Goal: Transaction & Acquisition: Purchase product/service

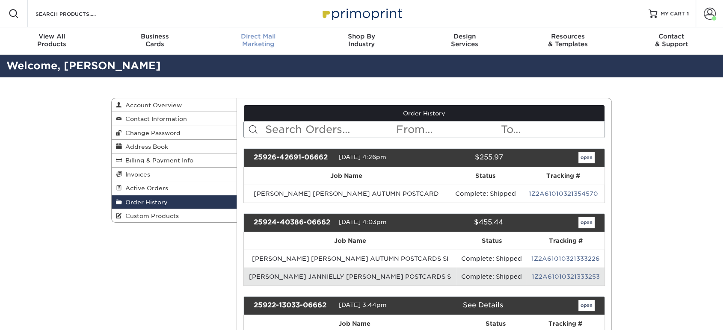
click at [256, 35] on span "Direct Mail" at bounding box center [258, 37] width 103 height 8
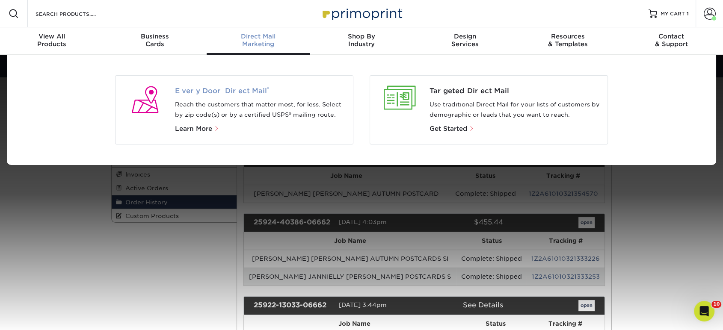
click at [223, 90] on span "Every Door Direct Mail ®" at bounding box center [261, 91] width 172 height 10
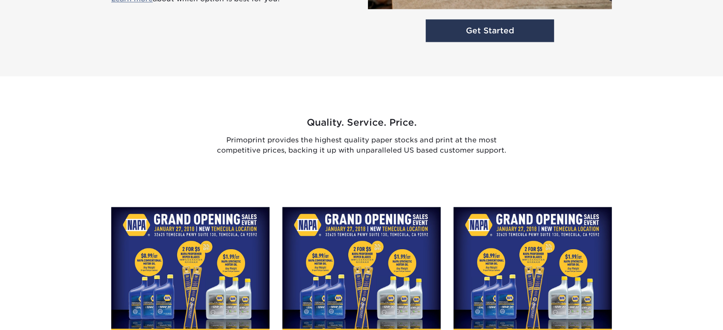
scroll to position [1305, 0]
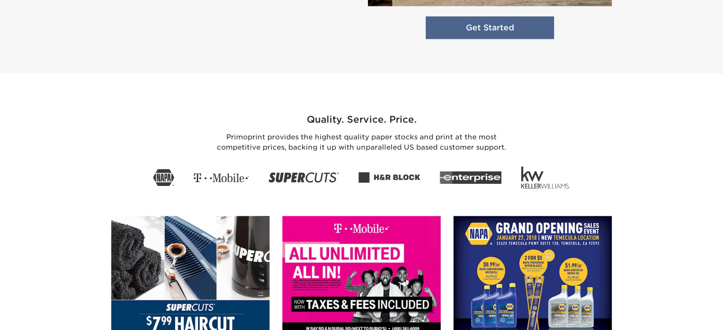
click at [461, 33] on link "Get Started" at bounding box center [490, 27] width 128 height 23
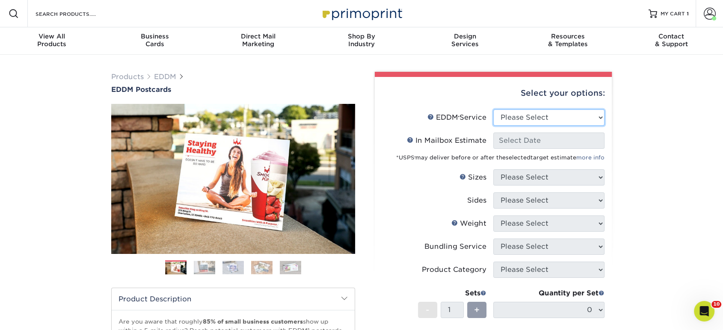
click at [513, 122] on select "Please Select Full Service Print Only" at bounding box center [549, 118] width 111 height 16
select select "print_only"
click at [494, 110] on select "Please Select Full Service Print Only" at bounding box center [549, 118] width 111 height 16
select select "-1"
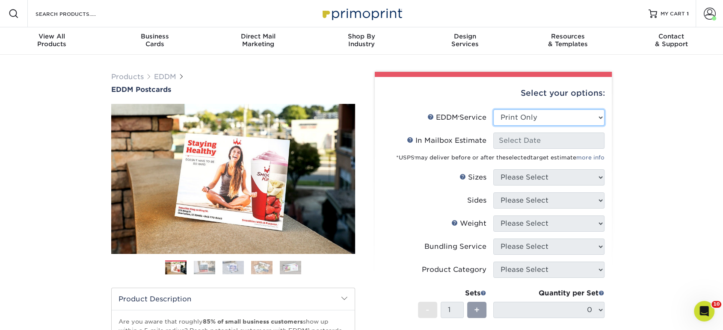
select select "-1"
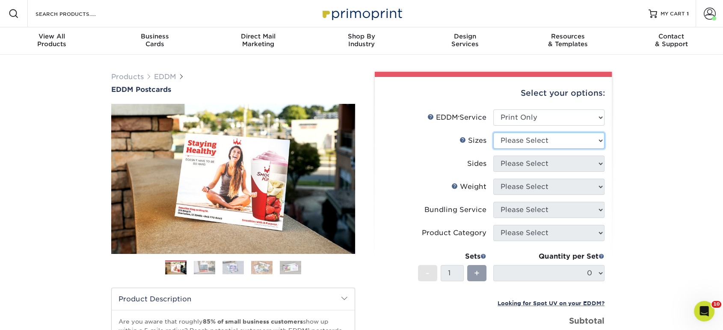
click at [525, 139] on select "Please Select 4.5" x 12" 6" x 12" 6.5" x 8" 6.5" x 9" 6.5" x 12" 7" x 8.5" 8" x…" at bounding box center [549, 141] width 111 height 16
select select "6.50x9.00"
click at [494, 133] on select "Please Select 4.5" x 12" 6" x 12" 6.5" x 8" 6.5" x 9" 6.5" x 12" 7" x 8.5" 8" x…" at bounding box center [549, 141] width 111 height 16
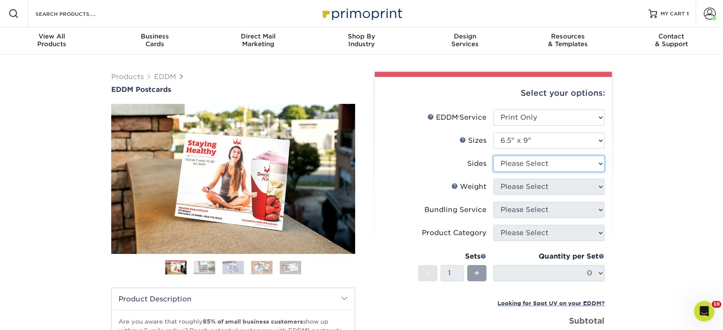
click at [536, 170] on select "Please Select Print Both Sides Print Front Only" at bounding box center [549, 164] width 111 height 16
select select "13abbda7-1d64-4f25-8bb2-c179b224825d"
click at [494, 156] on select "Please Select Print Both Sides Print Front Only" at bounding box center [549, 164] width 111 height 16
click at [538, 186] on select "Please Select 16PT 14PT" at bounding box center [549, 187] width 111 height 16
select select "16PT"
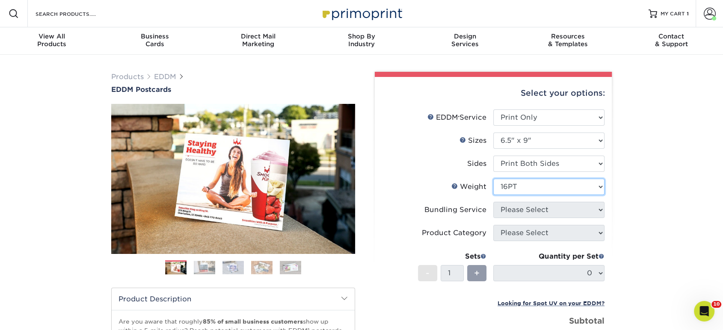
click at [494, 179] on select "Please Select 16PT 14PT" at bounding box center [549, 187] width 111 height 16
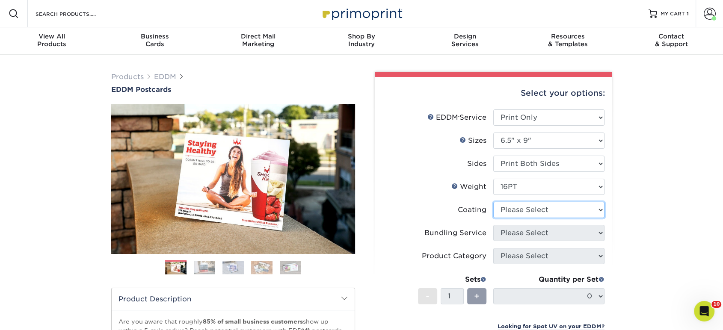
click at [533, 208] on select at bounding box center [549, 210] width 111 height 16
select select "ae367451-b2b8-45df-a344-0f05b6a12993"
click at [494, 202] on select at bounding box center [549, 210] width 111 height 16
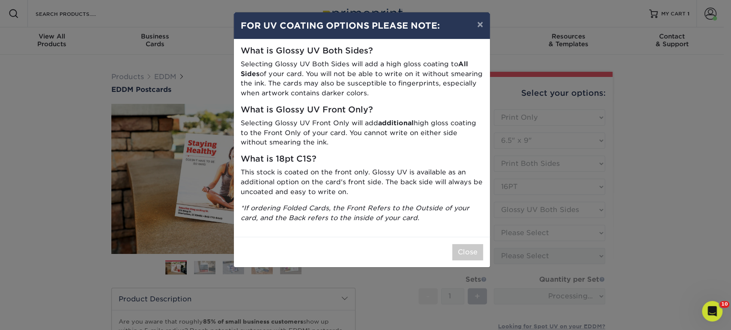
click at [458, 243] on div "Close" at bounding box center [362, 252] width 256 height 30
click at [461, 250] on button "Close" at bounding box center [467, 252] width 31 height 16
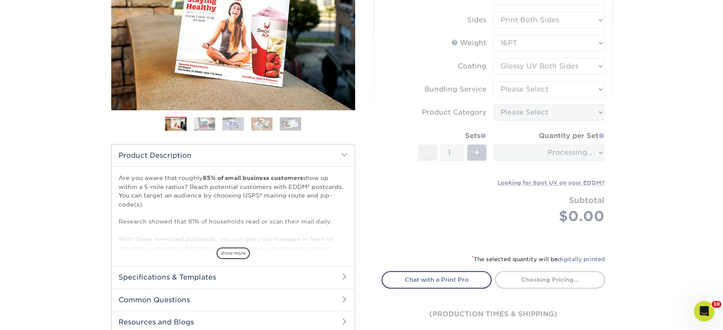
scroll to position [143, 0]
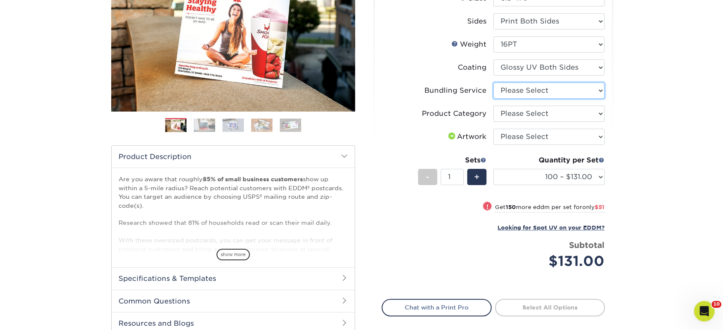
drag, startPoint x: 514, startPoint y: 92, endPoint x: 514, endPoint y: 98, distance: 5.2
click at [514, 92] on select "Please Select No Bundling Services Yes, Bundles of 50 (+2 Days) Yes, Bundles of…" at bounding box center [549, 91] width 111 height 16
select select "58689abb-25c0-461c-a4c3-a80b627d6649"
click at [494, 83] on select "Please Select No Bundling Services Yes, Bundles of 50 (+2 Days) Yes, Bundles of…" at bounding box center [549, 91] width 111 height 16
click at [514, 112] on select "Please Select Postcards" at bounding box center [549, 114] width 111 height 16
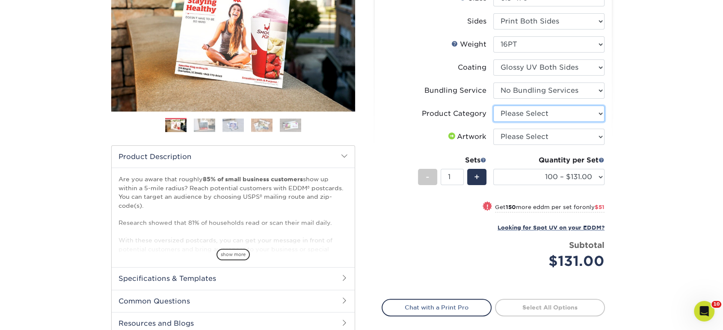
select select "9b7272e0-d6c8-4c3c-8e97-d3a1bcdab858"
click at [494, 106] on select "Please Select Postcards" at bounding box center [549, 114] width 111 height 16
click at [515, 140] on select "Please Select I will upload files I need a design - $150" at bounding box center [549, 137] width 111 height 16
select select "upload"
click at [494, 129] on select "Please Select I will upload files I need a design - $150" at bounding box center [549, 137] width 111 height 16
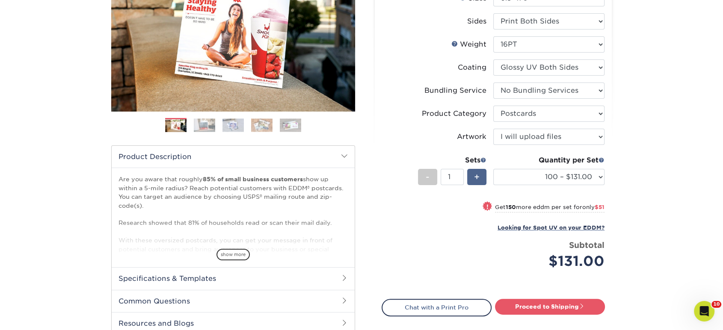
click at [476, 179] on span "+" at bounding box center [477, 177] width 6 height 13
type input "2"
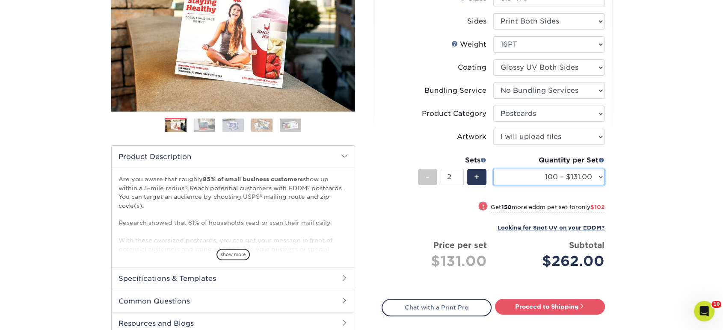
click at [504, 182] on select "100 – $131.00 250 – $182.00 500 – $203.00 1000 – $227.00 2500 – $379.00 5000 – …" at bounding box center [549, 177] width 111 height 16
select select "500 – $203.00"
click at [494, 169] on select "100 – $131.00 250 – $182.00 500 – $203.00 1000 – $227.00 2500 – $379.00 5000 – …" at bounding box center [549, 177] width 111 height 16
click at [644, 193] on div "Products EDDM EDDM Postcards Previous Next" at bounding box center [361, 155] width 723 height 487
click at [583, 181] on select "100 – $131.00 250 – $182.00 500 – $203.00 1000 – $227.00 2500 – $379.00 5000 – …" at bounding box center [549, 177] width 111 height 16
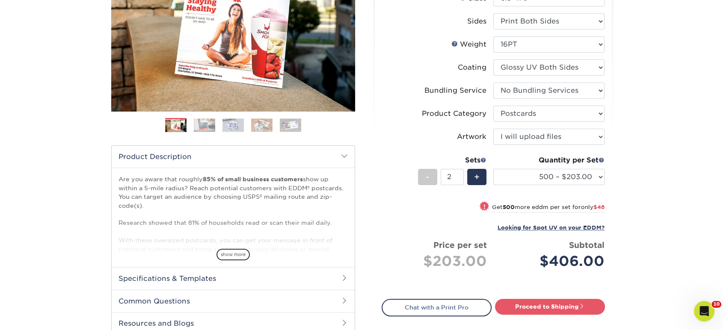
click at [644, 181] on div "Products EDDM EDDM Postcards Previous Next" at bounding box center [361, 155] width 723 height 487
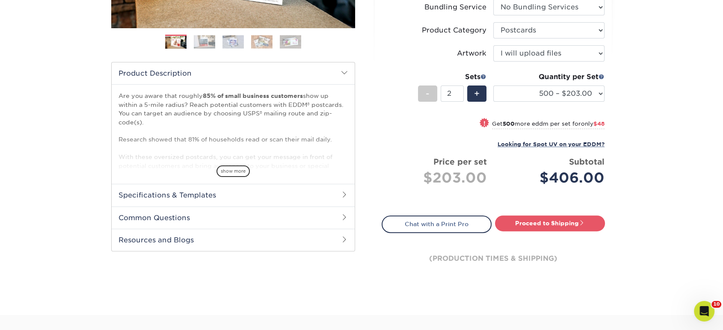
scroll to position [238, 0]
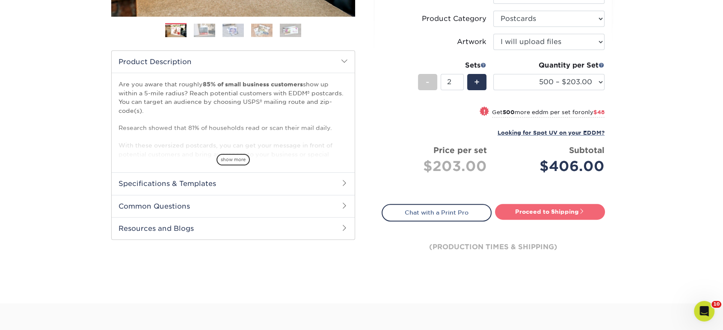
click at [576, 211] on link "Proceed to Shipping" at bounding box center [550, 211] width 110 height 15
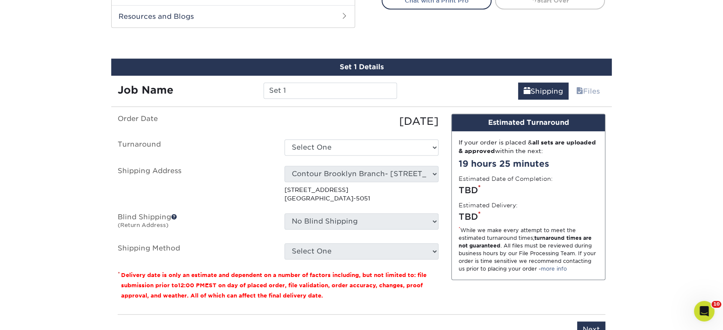
scroll to position [464, 0]
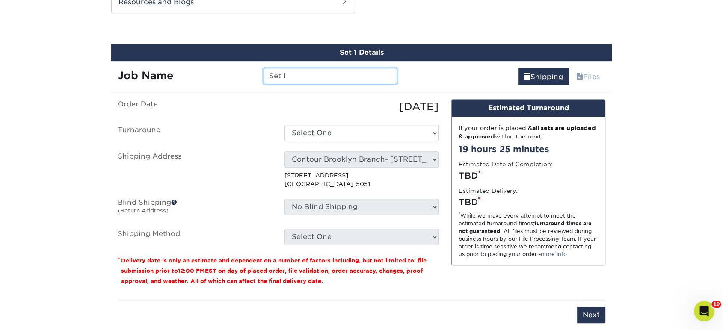
click at [331, 80] on input "Set 1" at bounding box center [330, 76] width 133 height 16
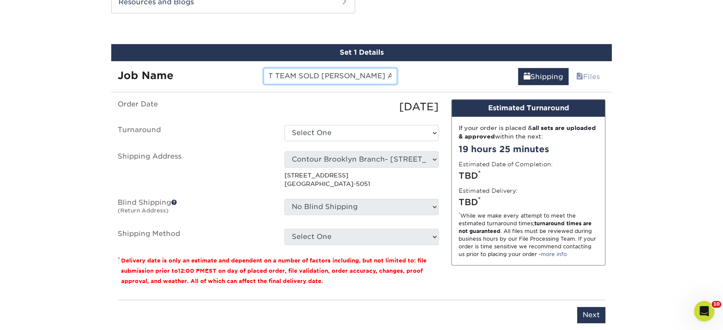
type input "[PERSON_NAME] TNT TEAM SOLD [PERSON_NAME] AVENUE"
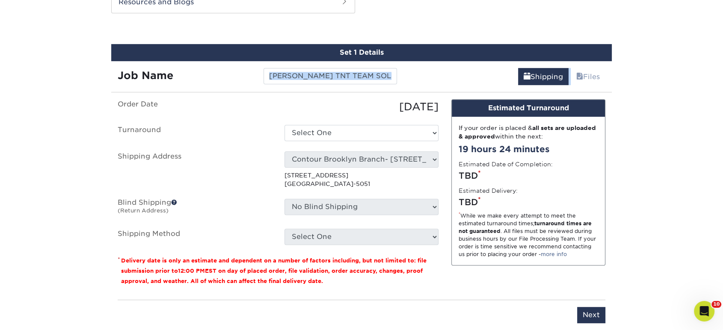
drag, startPoint x: 366, startPoint y: 85, endPoint x: 390, endPoint y: 81, distance: 24.7
click at [390, 81] on div "Set 1 Details Job Name MIKE GREENLICK TNT TEAM SOLD ELEANOR AVENUE Shipping Fil…" at bounding box center [361, 189] width 501 height 290
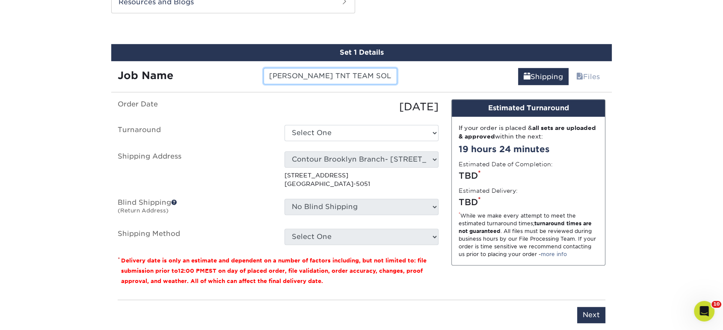
scroll to position [0, 78]
drag, startPoint x: 390, startPoint y: 80, endPoint x: 410, endPoint y: 77, distance: 19.6
click at [410, 77] on div "Job Name MIKE GREENLICK TNT TEAM SOLD ELEANOR AVENUE Shipping Files" at bounding box center [361, 73] width 501 height 24
click at [384, 77] on input "[PERSON_NAME] TNT TEAM SOLD [PERSON_NAME] AVENUE" at bounding box center [330, 76] width 133 height 16
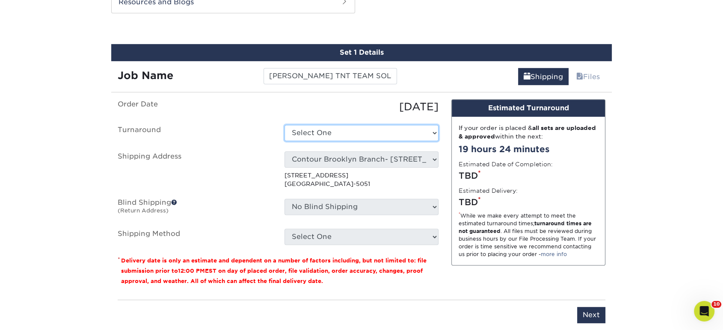
click at [357, 139] on select "Select One 2-4 Business Days 2 Day Next Business Day" at bounding box center [362, 133] width 154 height 16
select select "85e402c1-f951-4e08-96d1-f1db94a1be34"
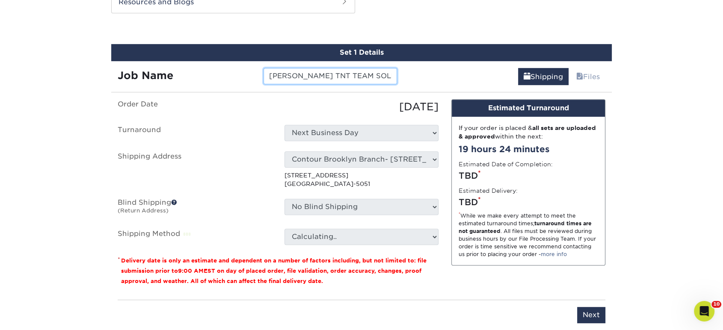
scroll to position [0, 78]
drag, startPoint x: 366, startPoint y: 67, endPoint x: 429, endPoint y: 73, distance: 63.2
click at [429, 73] on div "Job Name MIKE GREENLICK TNT TEAM SOLD ELEANOR AVENUE Shipping Files" at bounding box center [361, 73] width 501 height 24
click at [381, 73] on input "[PERSON_NAME] TNT TEAM SOLD [PERSON_NAME] AVENUE" at bounding box center [330, 76] width 133 height 16
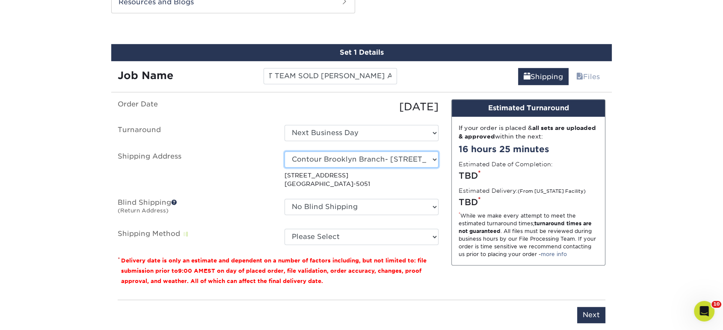
click at [363, 158] on select "Select One Realty Connect USA" at bounding box center [362, 160] width 154 height 16
select select "63587"
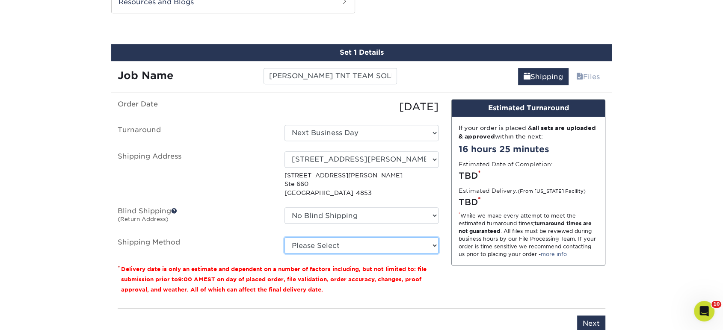
click at [330, 243] on select "Please Select Ground Shipping (+$17.63) 3 Day Shipping Service (+$21.73) 2 Day …" at bounding box center [362, 246] width 154 height 16
select select "03"
click at [285, 238] on select "Please Select Ground Shipping (+$17.63) 3 Day Shipping Service (+$21.73) 2 Day …" at bounding box center [362, 246] width 154 height 16
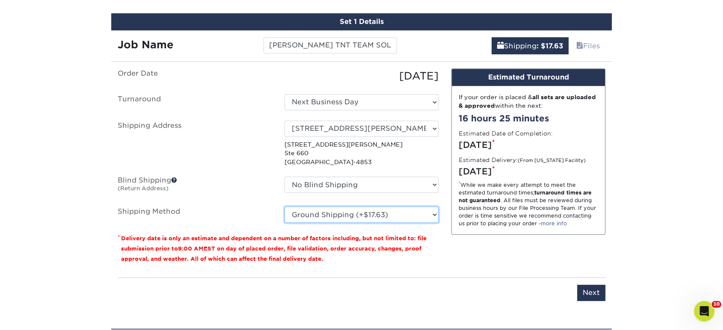
scroll to position [559, 0]
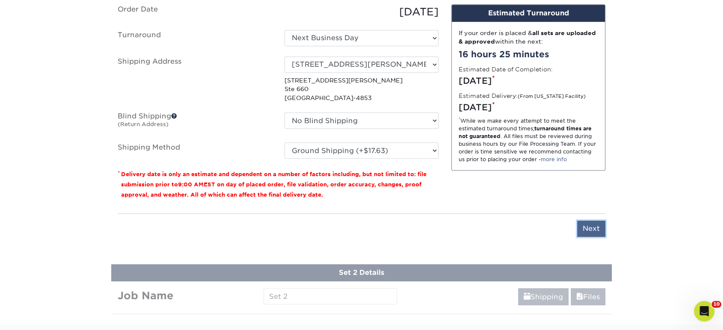
click at [596, 229] on input "Next" at bounding box center [591, 229] width 28 height 16
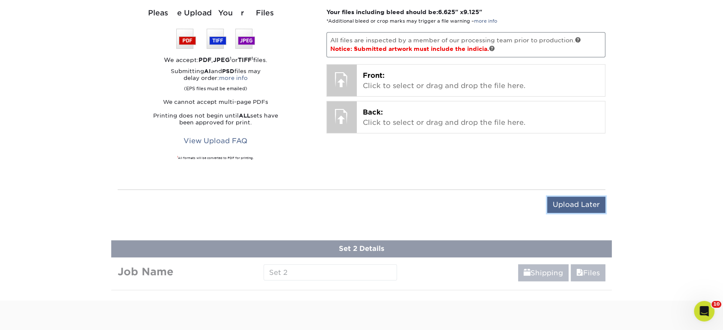
click at [566, 199] on input "Upload Later" at bounding box center [577, 205] width 58 height 16
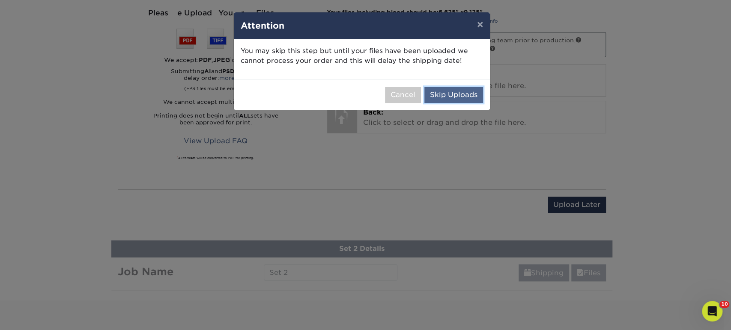
click at [442, 91] on button "Skip Uploads" at bounding box center [453, 95] width 59 height 16
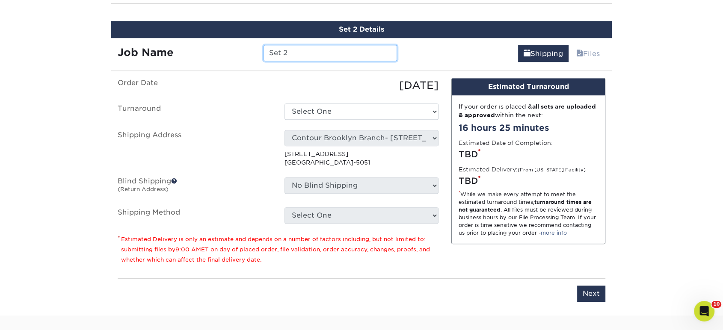
click at [330, 57] on input "Set 2" at bounding box center [330, 53] width 133 height 16
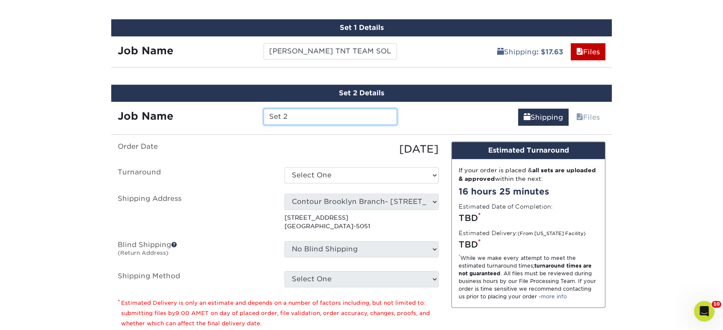
scroll to position [411, 0]
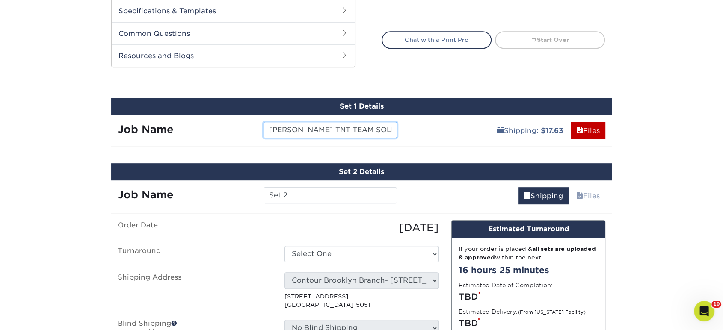
click at [329, 125] on input "[PERSON_NAME] TNT TEAM SOLD [PERSON_NAME] AVENUE" at bounding box center [330, 130] width 133 height 16
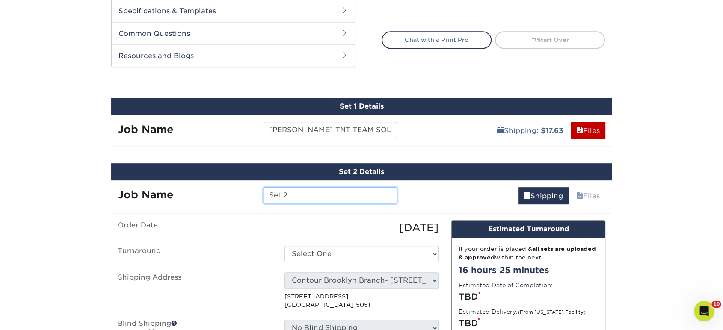
click at [321, 189] on input "Set 2" at bounding box center [330, 195] width 133 height 16
paste input "[PERSON_NAME] TNT TEAM SOLD [PERSON_NAME] AVENUE"
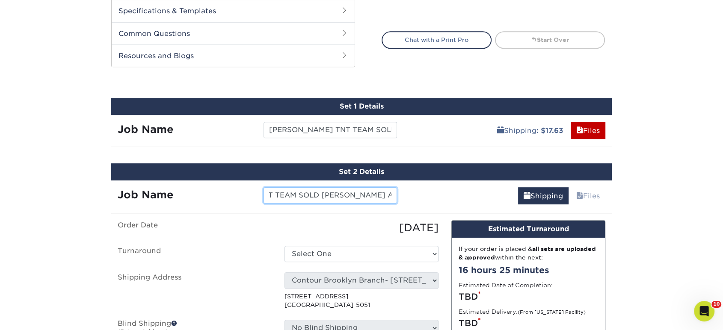
click at [340, 194] on input "[PERSON_NAME] TNT TEAM SOLD [PERSON_NAME] AVENUE" at bounding box center [330, 195] width 133 height 16
click at [360, 194] on input "[PERSON_NAME] TNT TEAM SOLD [PERSON_NAME] AVENUE" at bounding box center [330, 195] width 133 height 16
drag, startPoint x: 322, startPoint y: 192, endPoint x: 356, endPoint y: 190, distance: 33.8
click at [356, 190] on input "[PERSON_NAME] TNT TEAM SOLD [PERSON_NAME] AVENUE" at bounding box center [330, 195] width 133 height 16
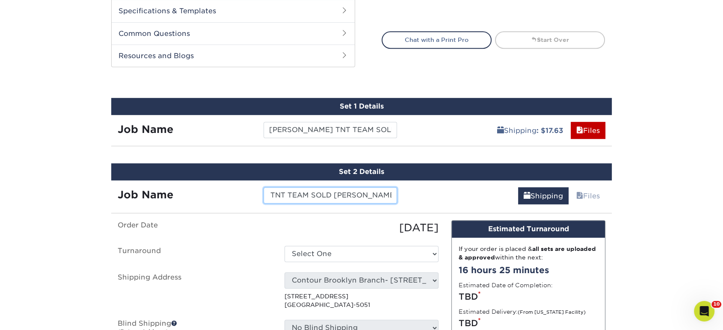
drag, startPoint x: 374, startPoint y: 198, endPoint x: 445, endPoint y: 198, distance: 71.5
click at [445, 198] on div "Job Name MIKE GREENLICK TNT TEAM SOLD TIPPIN AVENUE Shipping Files Continue" at bounding box center [361, 194] width 501 height 26
click at [370, 190] on input "MIKE GREENLICK TNT TEAM SOLD TIPPIN AVENUE" at bounding box center [330, 195] width 133 height 16
drag, startPoint x: 368, startPoint y: 189, endPoint x: 412, endPoint y: 191, distance: 44.6
click at [412, 191] on div "Job Name MIKE GREENLICK TNT TEAM SOLD TIPPIN AVENUE Shipping Files Continue" at bounding box center [361, 194] width 501 height 26
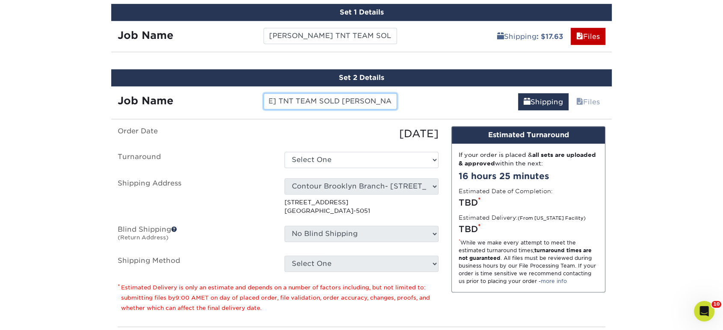
scroll to position [506, 0]
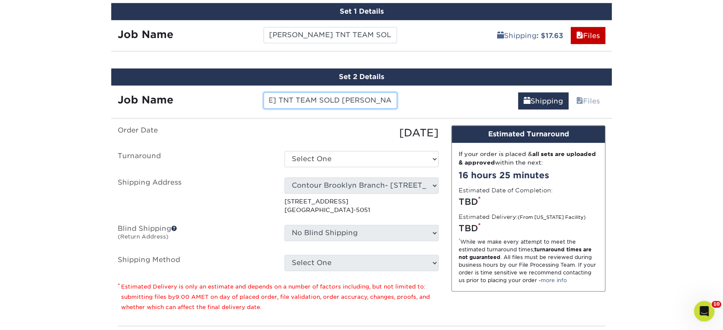
type input "[PERSON_NAME] TNT TEAM SOLD [PERSON_NAME] DRIVE"
click at [364, 146] on ul "Order Date 09/29/2025 Turnaround Select One 2-4 Business Days 2 Day Next Busine…" at bounding box center [278, 198] width 321 height 146
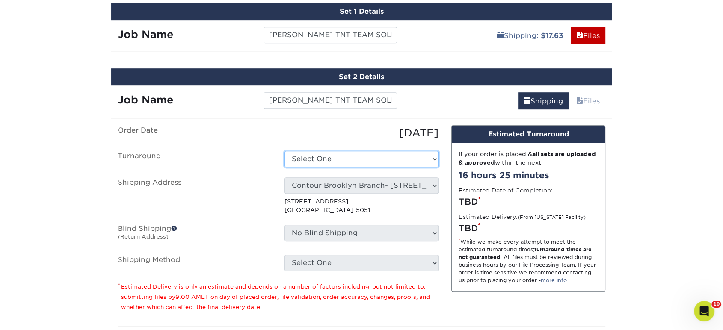
click at [366, 157] on select "Select One 2-4 Business Days 2 Day Next Business Day" at bounding box center [362, 159] width 154 height 16
select select "85e402c1-f951-4e08-96d1-f1db94a1be34"
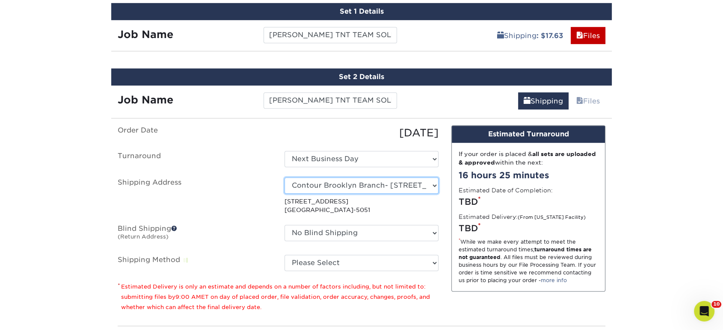
click at [356, 184] on select "Select One Corporate" at bounding box center [362, 186] width 154 height 16
select select "63587"
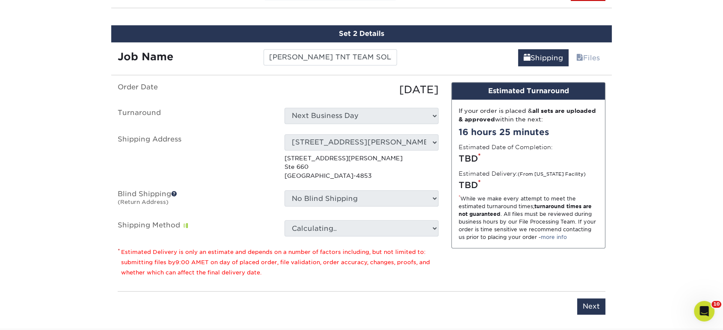
scroll to position [601, 0]
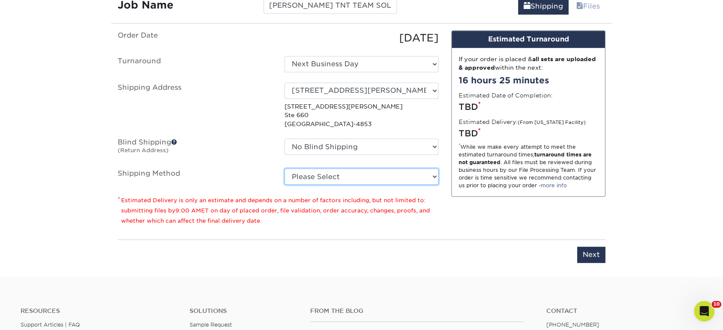
click at [348, 175] on select "Please Select Ground Shipping (+$17.63) 3 Day Shipping Service (+$21.73) 2 Day …" at bounding box center [362, 177] width 154 height 16
select select "03"
click at [285, 169] on select "Please Select Ground Shipping (+$17.63) 3 Day Shipping Service (+$21.73) 2 Day …" at bounding box center [362, 177] width 154 height 16
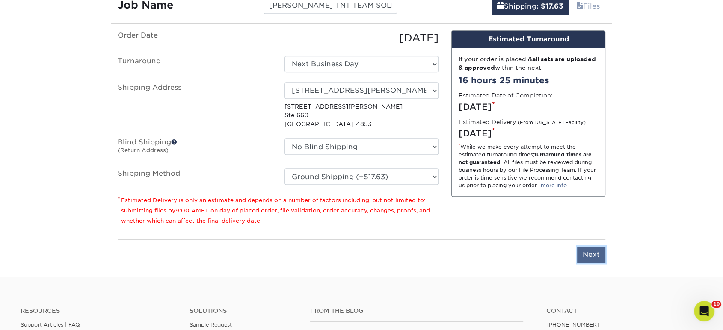
click at [595, 259] on input "Next" at bounding box center [591, 255] width 28 height 16
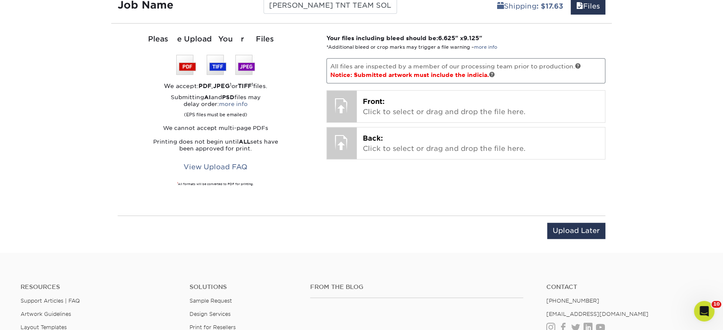
click at [583, 237] on div "Upload Later Save & Continue Continue" at bounding box center [362, 236] width 488 height 27
click at [583, 232] on input "Upload Later" at bounding box center [577, 231] width 58 height 16
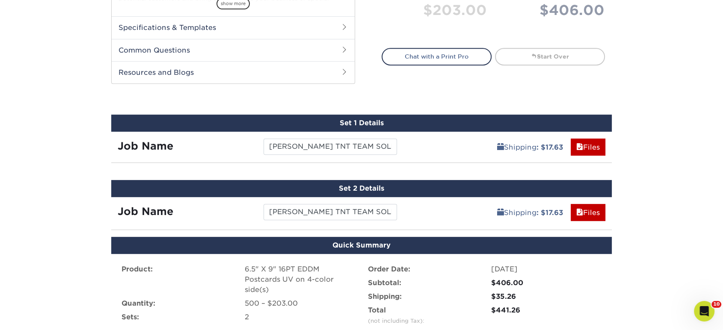
scroll to position [631, 0]
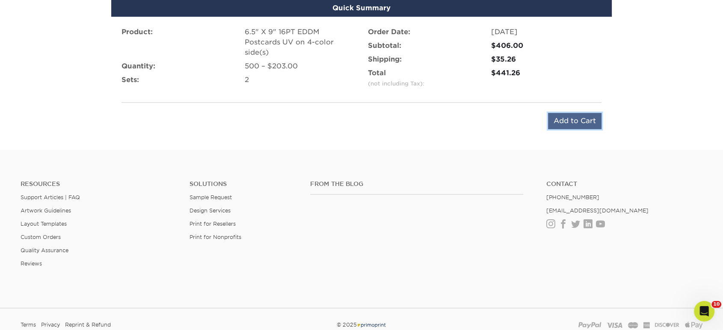
click at [571, 123] on input "Add to Cart" at bounding box center [575, 121] width 54 height 16
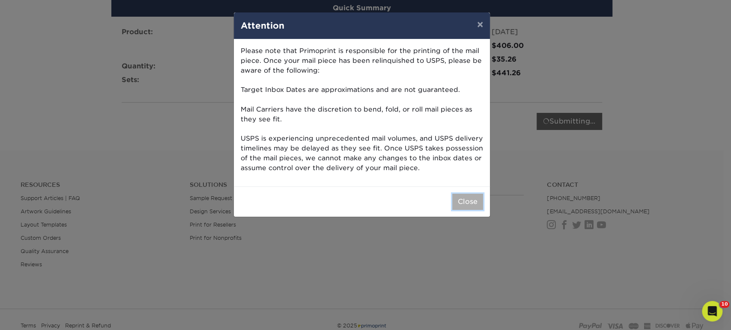
click at [464, 202] on button "Close" at bounding box center [467, 202] width 31 height 16
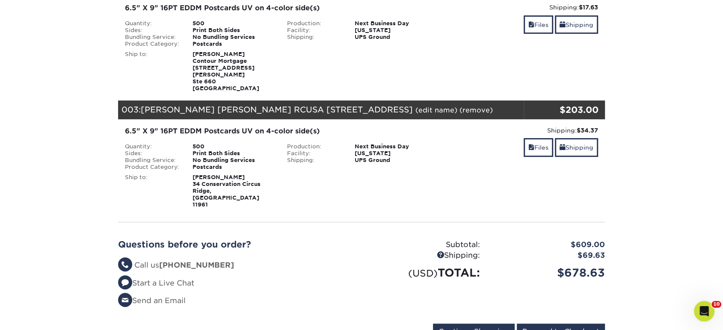
scroll to position [190, 0]
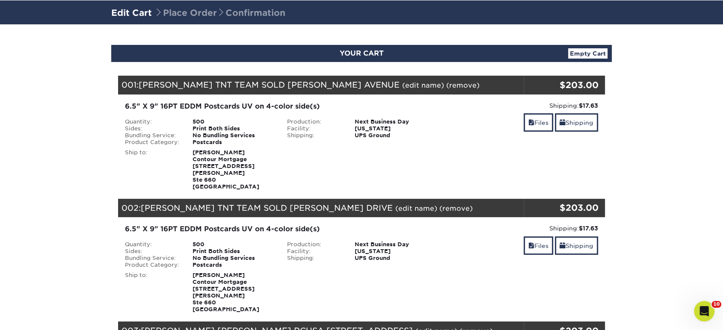
scroll to position [95, 0]
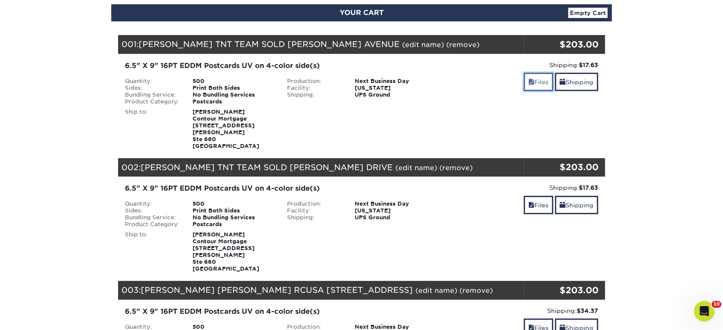
click at [538, 84] on link "Files" at bounding box center [539, 82] width 30 height 18
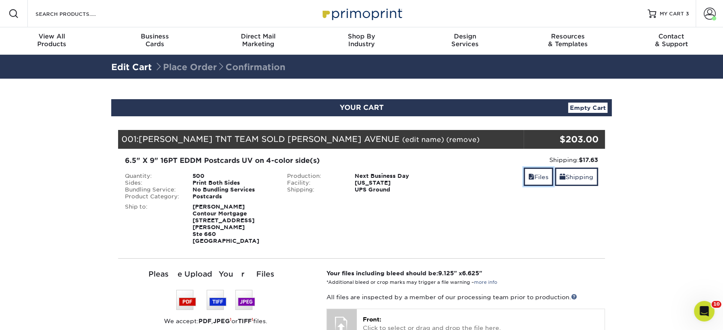
scroll to position [143, 0]
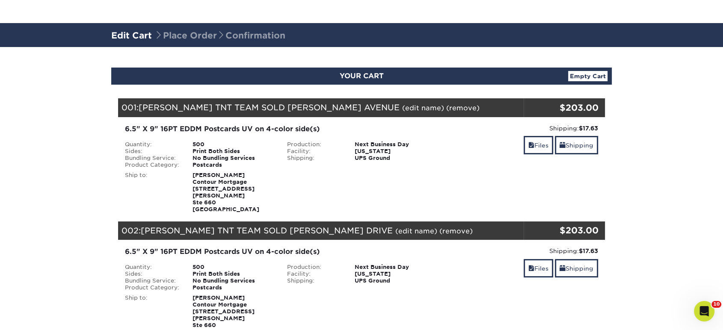
scroll to position [48, 0]
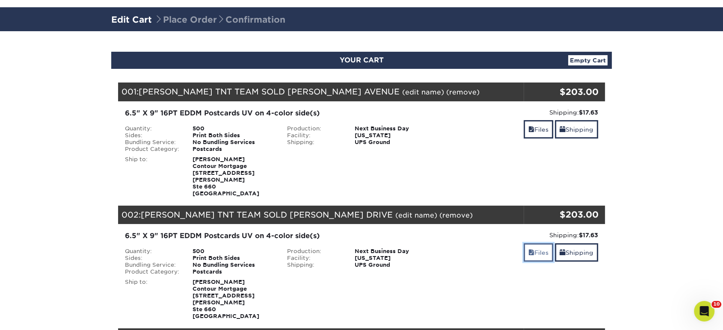
click at [524, 248] on link "Files" at bounding box center [539, 253] width 30 height 18
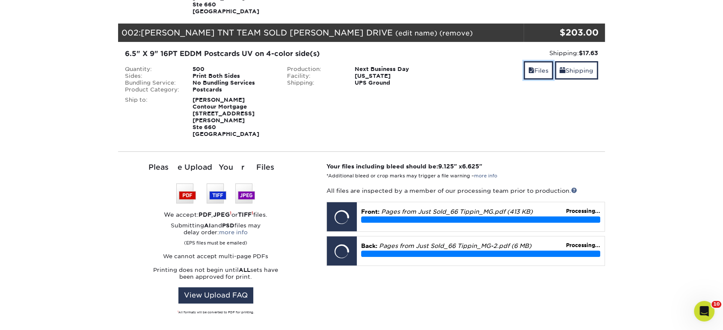
scroll to position [285, 0]
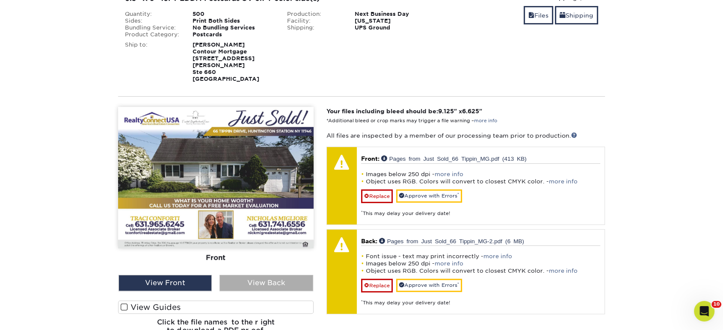
click at [277, 275] on div "View Back" at bounding box center [266, 283] width 93 height 16
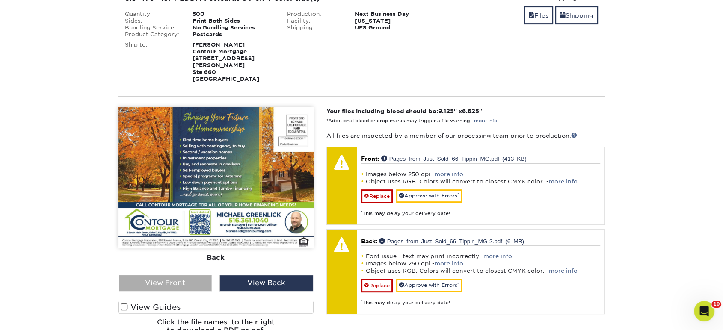
click at [205, 275] on div "View Front" at bounding box center [165, 283] width 93 height 16
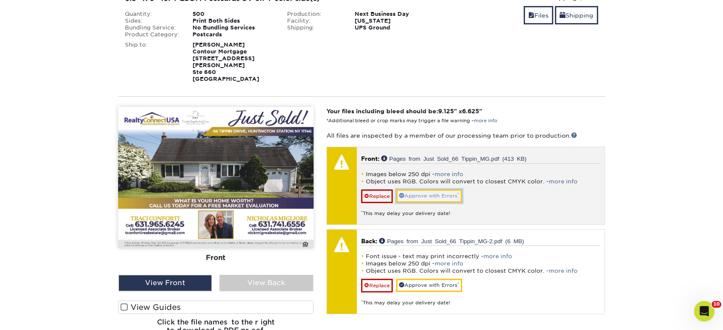
click at [425, 190] on link "Approve with Errors *" at bounding box center [429, 196] width 66 height 13
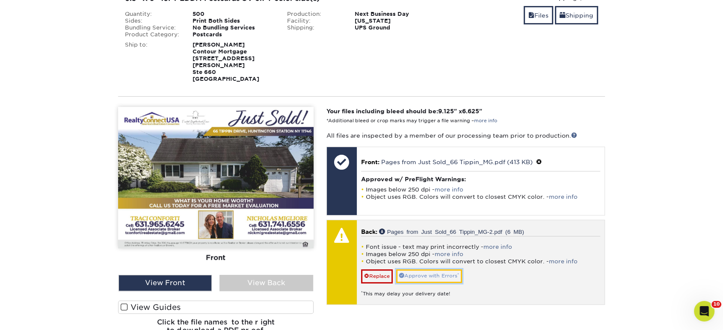
click at [417, 270] on link "Approve with Errors *" at bounding box center [429, 276] width 66 height 13
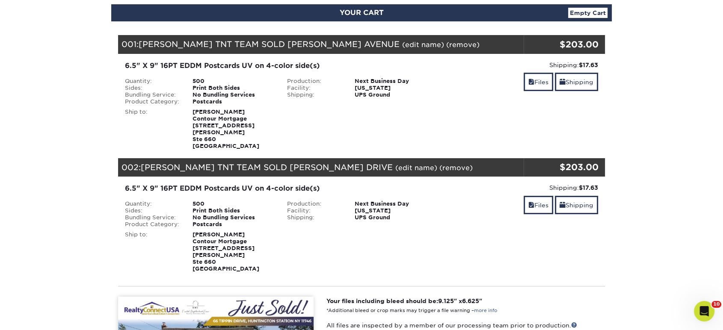
scroll to position [48, 0]
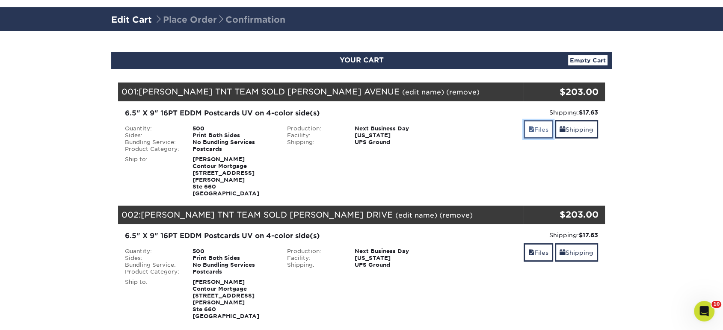
click at [536, 129] on link "Files" at bounding box center [539, 129] width 30 height 18
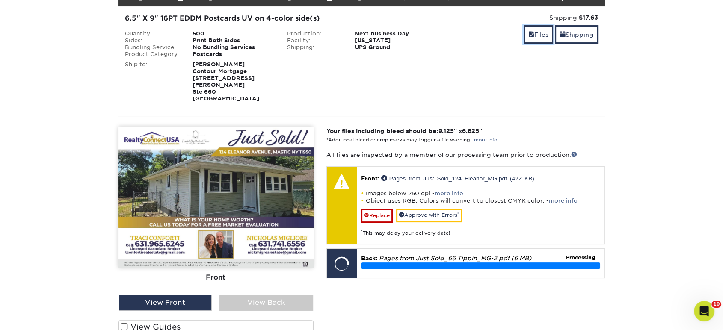
scroll to position [190, 0]
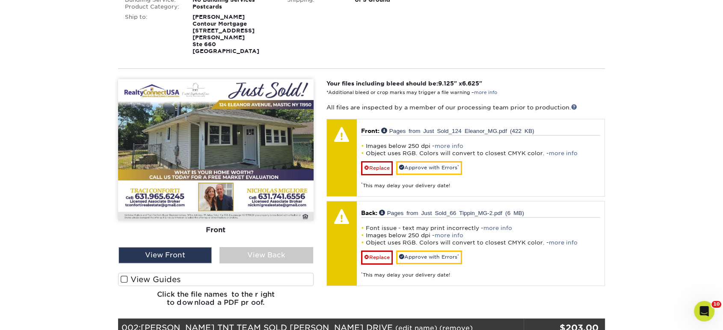
click at [247, 236] on div "Front Back" at bounding box center [216, 163] width 196 height 168
click at [259, 249] on div "View Back" at bounding box center [266, 255] width 93 height 16
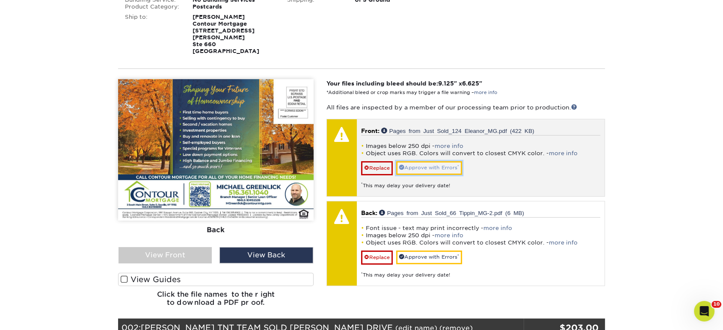
click at [442, 161] on link "Approve with Errors *" at bounding box center [429, 167] width 66 height 13
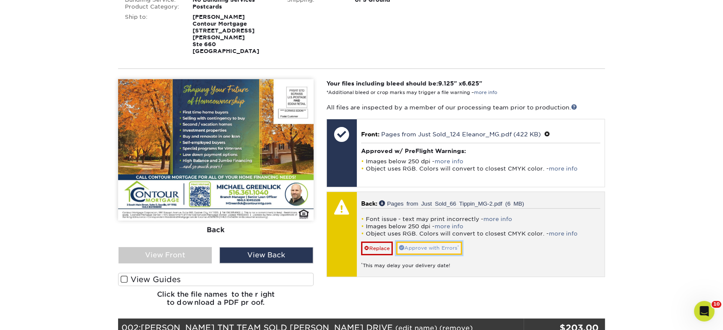
click at [413, 242] on link "Approve with Errors *" at bounding box center [429, 248] width 66 height 13
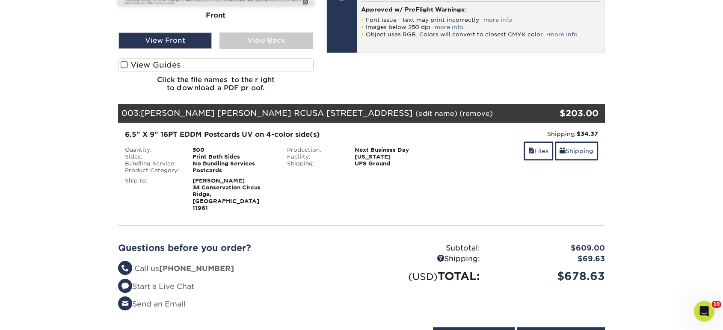
scroll to position [856, 0]
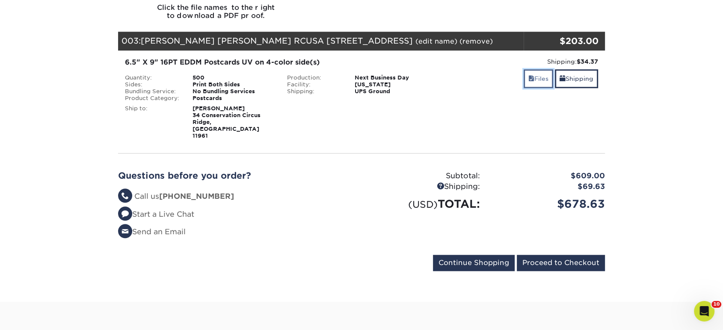
click at [542, 69] on link "Files" at bounding box center [539, 78] width 30 height 18
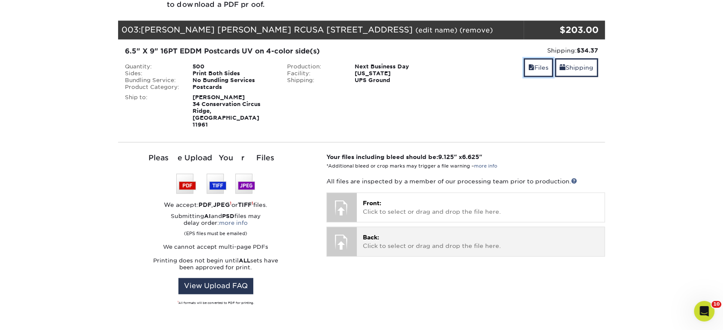
scroll to position [951, 0]
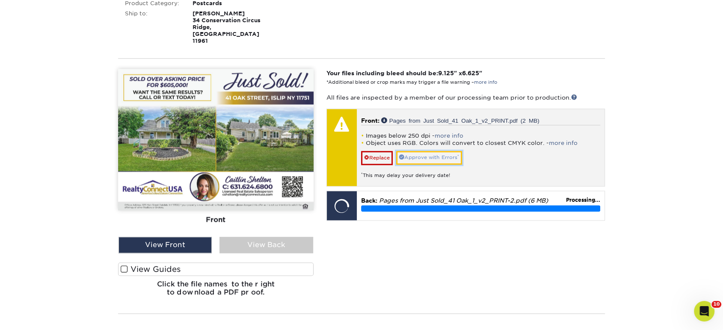
click at [447, 151] on link "Approve with Errors *" at bounding box center [429, 157] width 66 height 13
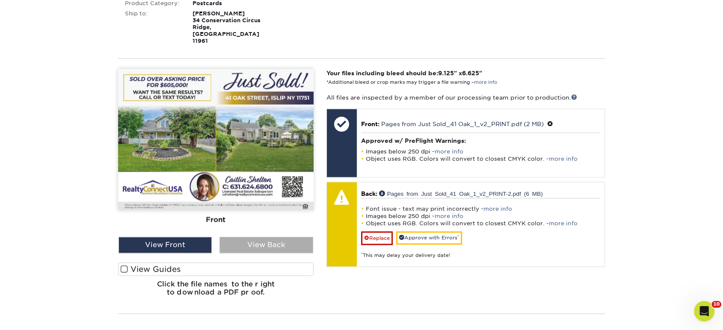
click at [288, 237] on div "View Back" at bounding box center [266, 245] width 93 height 16
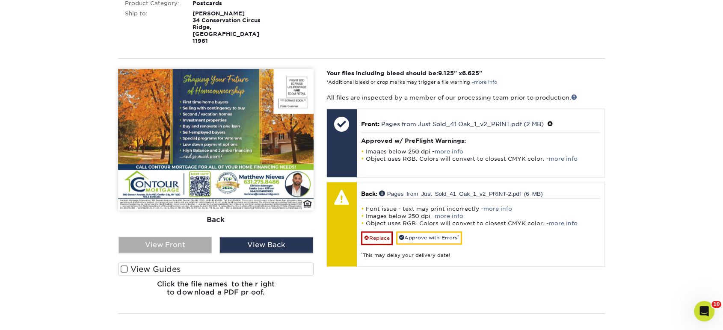
click at [185, 237] on div "View Front" at bounding box center [165, 245] width 93 height 16
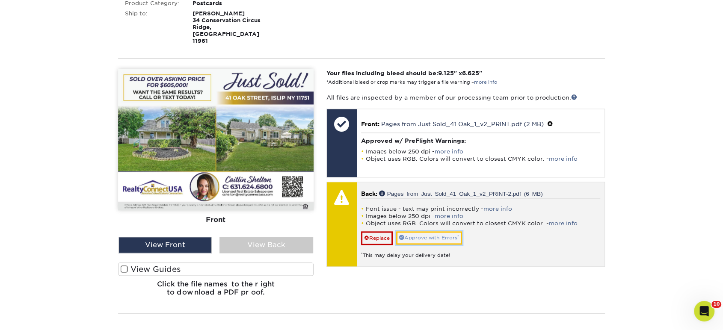
click at [433, 232] on link "Approve with Errors *" at bounding box center [429, 238] width 66 height 13
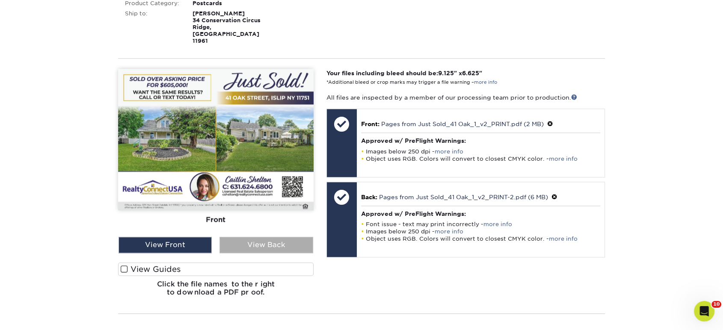
click at [304, 237] on div "View Back" at bounding box center [266, 245] width 93 height 16
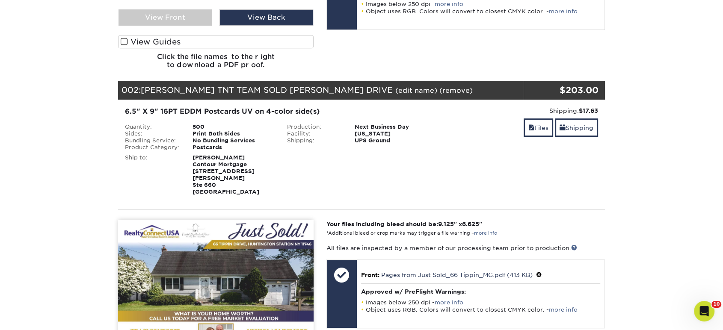
scroll to position [380, 0]
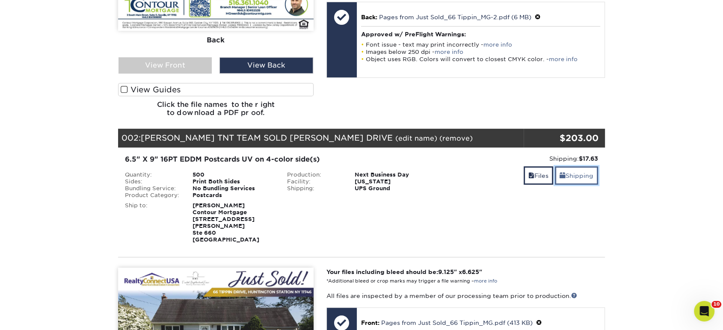
click at [579, 167] on link "Shipping" at bounding box center [576, 176] width 43 height 18
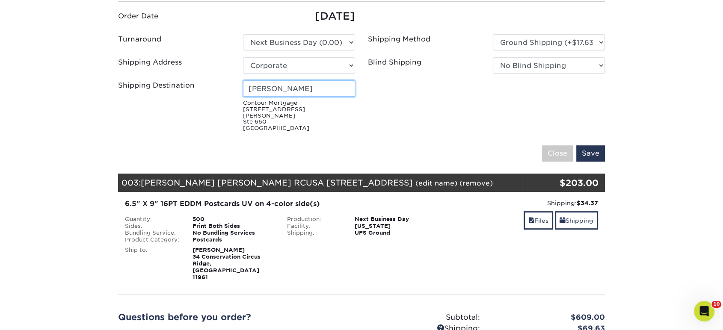
click at [278, 80] on input "[PERSON_NAME]" at bounding box center [299, 88] width 112 height 16
type input "MIKE GREENLICK"
click at [592, 146] on input "Save" at bounding box center [591, 154] width 29 height 16
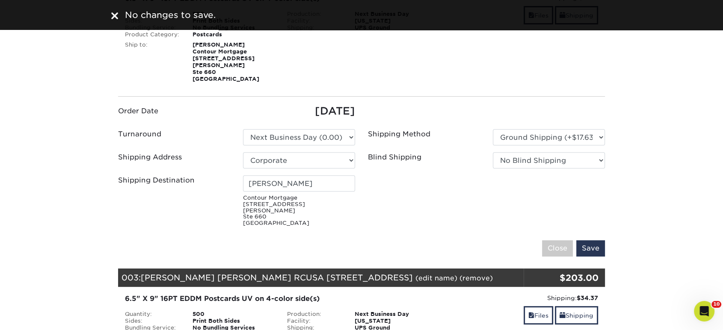
click at [390, 218] on fieldset "Order Date 09/29/2025 Turnaround Please Select 2 Business Days (0.00) Save" at bounding box center [361, 186] width 487 height 164
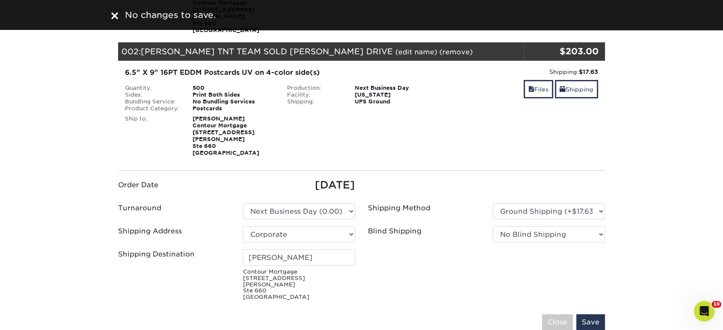
scroll to position [333, 0]
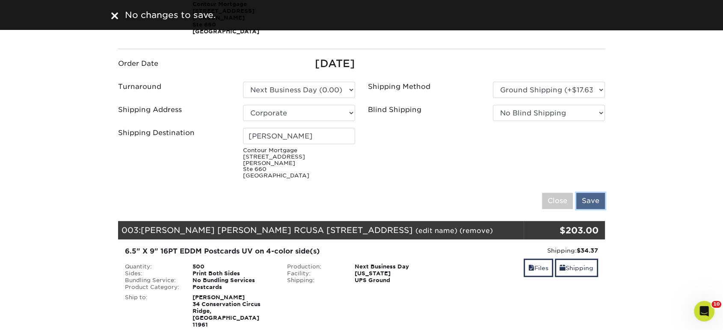
click at [581, 193] on input "Save" at bounding box center [591, 201] width 29 height 16
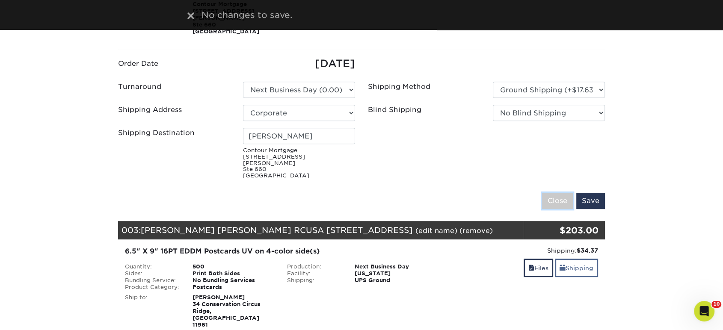
click at [565, 193] on input "Close" at bounding box center [557, 201] width 31 height 16
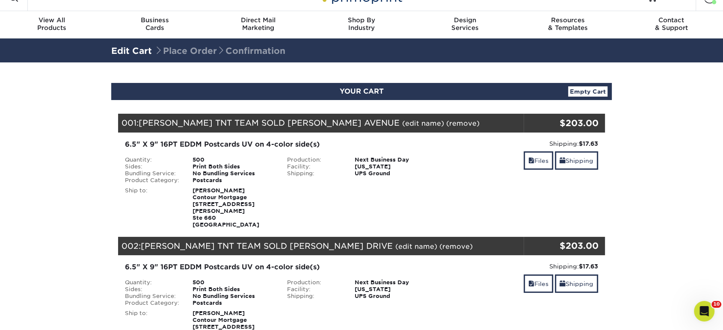
scroll to position [0, 0]
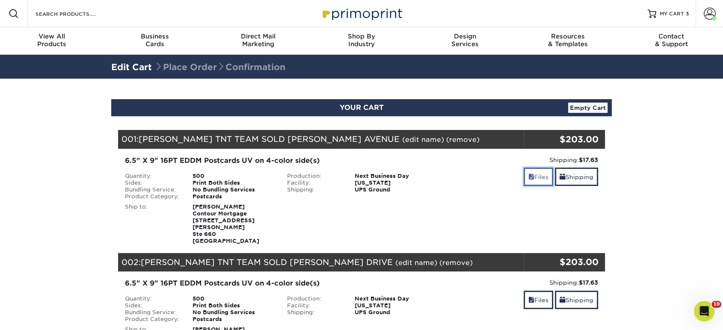
click at [529, 177] on span at bounding box center [532, 177] width 6 height 7
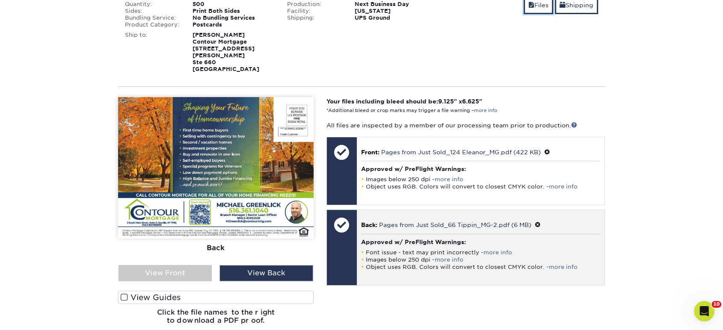
scroll to position [238, 0]
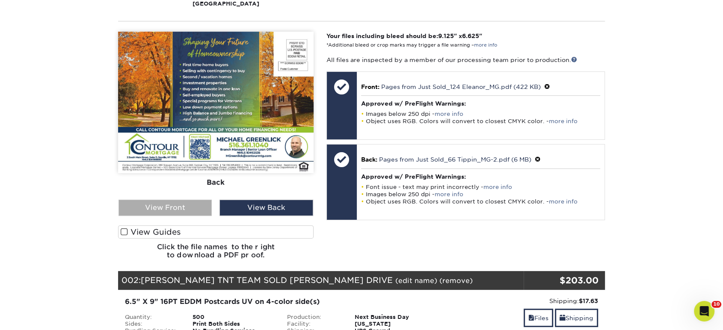
click at [169, 200] on div "View Front" at bounding box center [165, 208] width 93 height 16
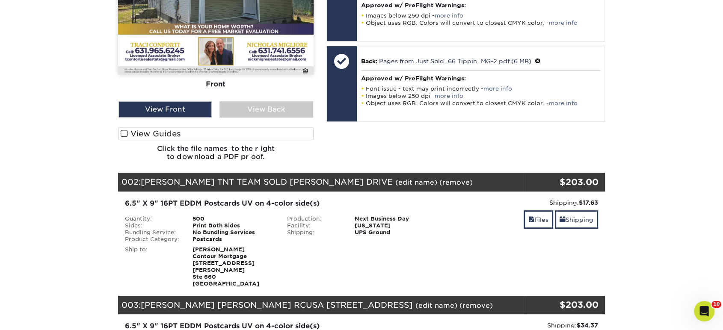
scroll to position [380, 0]
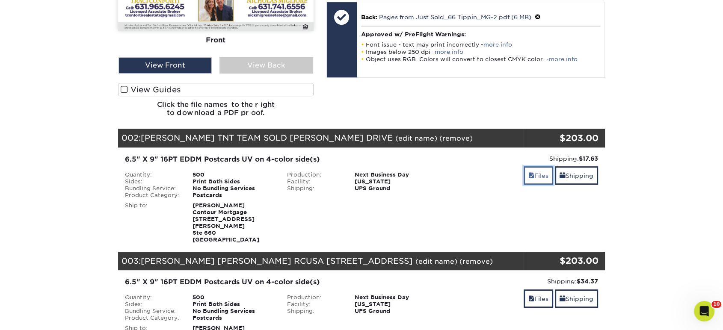
click at [538, 167] on link "Files" at bounding box center [539, 176] width 30 height 18
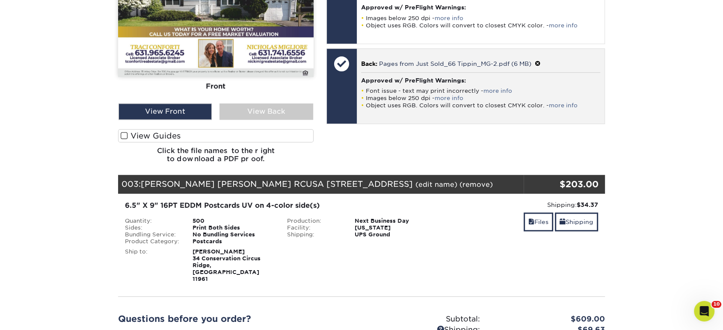
scroll to position [904, 0]
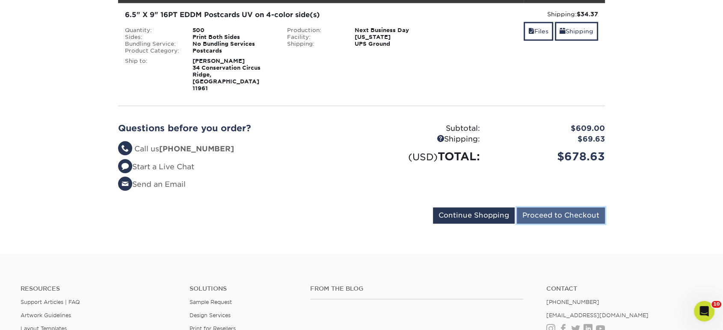
click at [533, 208] on input "Proceed to Checkout" at bounding box center [561, 216] width 88 height 16
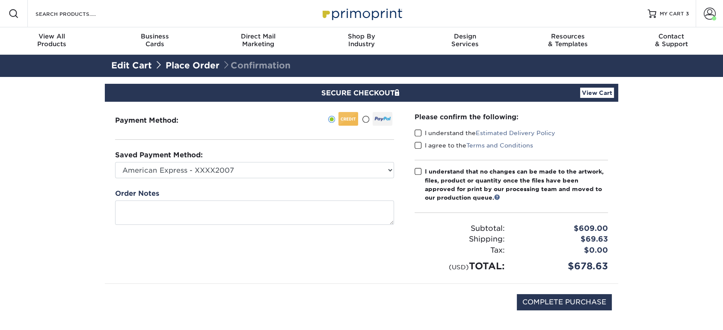
click at [417, 131] on span at bounding box center [418, 133] width 7 height 8
click at [0, 0] on input "I understand the Estimated Delivery Policy" at bounding box center [0, 0] width 0 height 0
click at [417, 146] on span at bounding box center [418, 146] width 7 height 8
click at [0, 0] on input "I agree to the Terms and Conditions" at bounding box center [0, 0] width 0 height 0
click at [419, 170] on span at bounding box center [418, 172] width 7 height 8
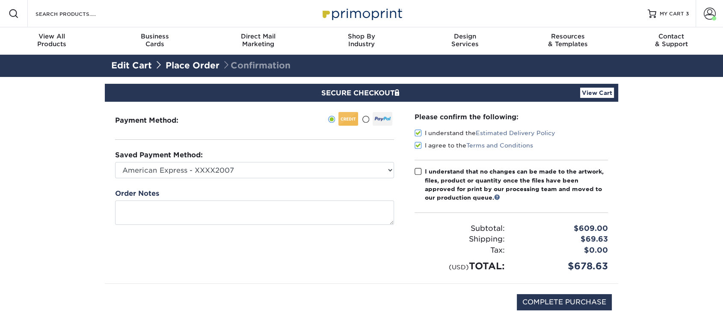
click at [0, 0] on input "I understand that no changes can be made to the artwork, files, product or quan…" at bounding box center [0, 0] width 0 height 0
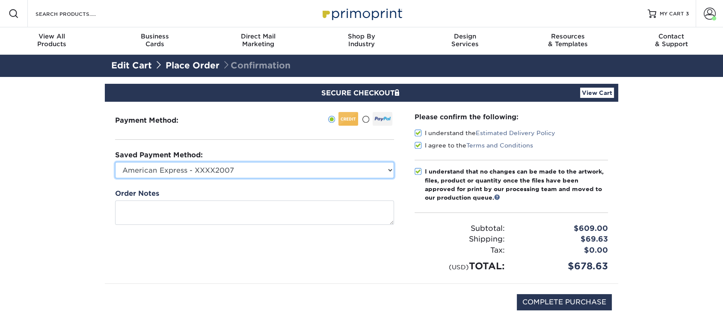
click at [371, 175] on select "American Express - XXXX2007 MasterCard - XXXX7618 American Express - XXXX1003 V…" at bounding box center [254, 170] width 279 height 16
select select "34500"
click at [115, 162] on select "American Express - XXXX2007 MasterCard - XXXX7618 American Express - XXXX1003 V…" at bounding box center [254, 170] width 279 height 16
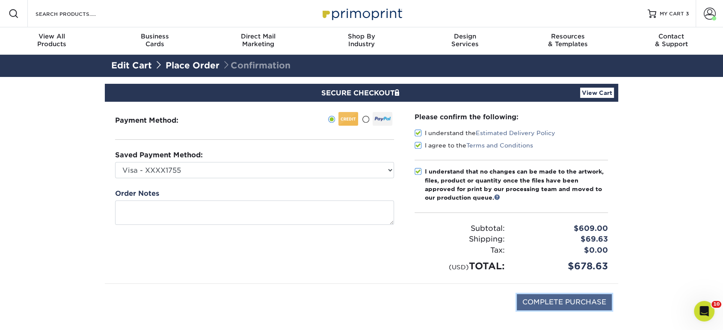
click at [555, 297] on input "COMPLETE PURCHASE" at bounding box center [564, 303] width 95 height 16
type input "PROCESSING, PLEASE WAIT..."
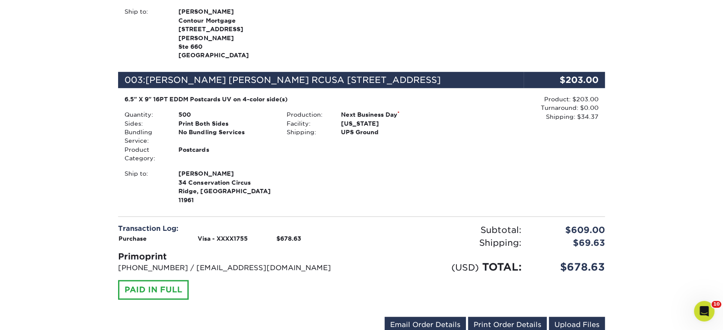
scroll to position [523, 0]
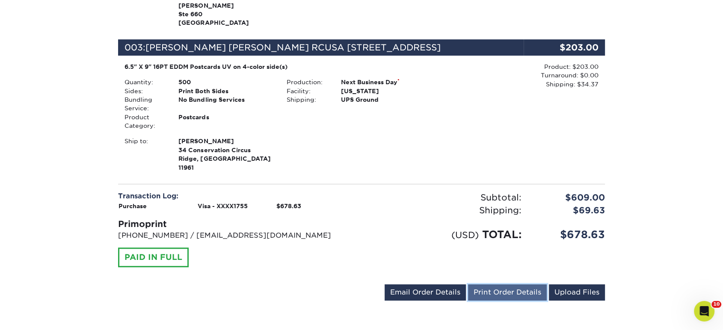
click at [495, 285] on link "Print Order Details" at bounding box center [507, 293] width 79 height 16
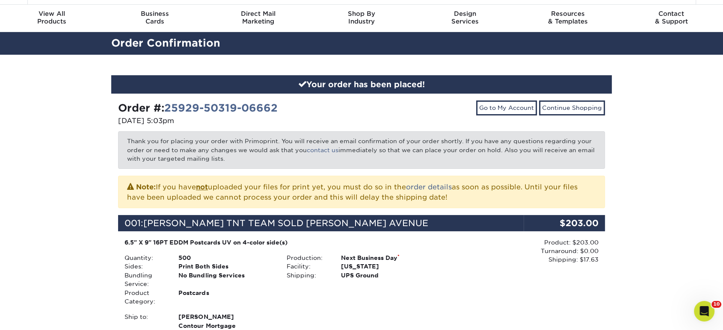
scroll to position [0, 0]
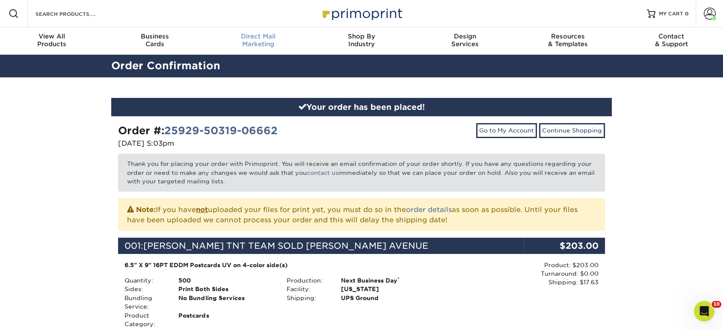
click at [245, 45] on div "Direct Mail Marketing" at bounding box center [258, 40] width 103 height 15
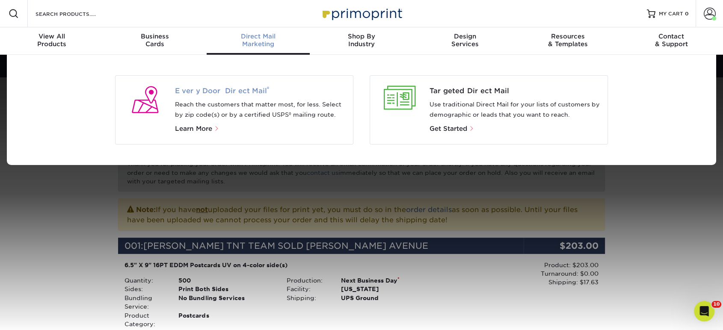
click at [225, 93] on span "Every Door Direct Mail ®" at bounding box center [261, 91] width 172 height 10
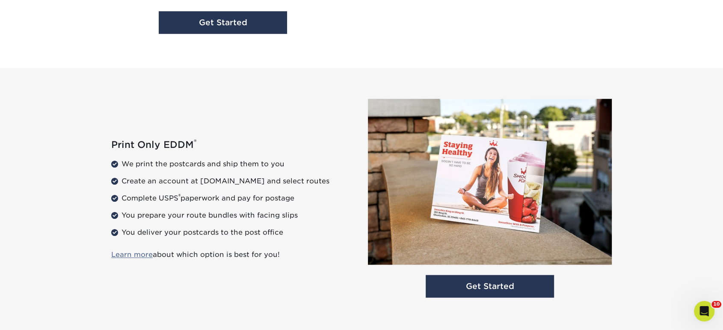
scroll to position [1284, 0]
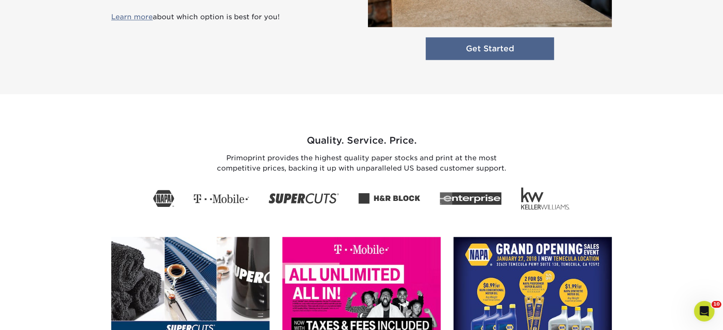
click at [477, 51] on link "Get Started" at bounding box center [490, 48] width 128 height 23
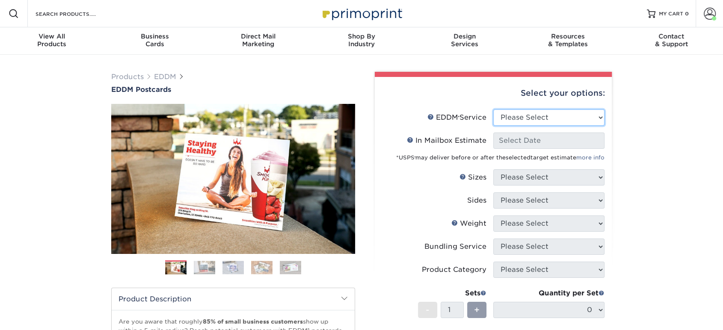
click at [503, 122] on select "Please Select Full Service Print Only" at bounding box center [549, 118] width 111 height 16
select select "print_only"
click at [494, 110] on select "Please Select Full Service Print Only" at bounding box center [549, 118] width 111 height 16
select select "-1"
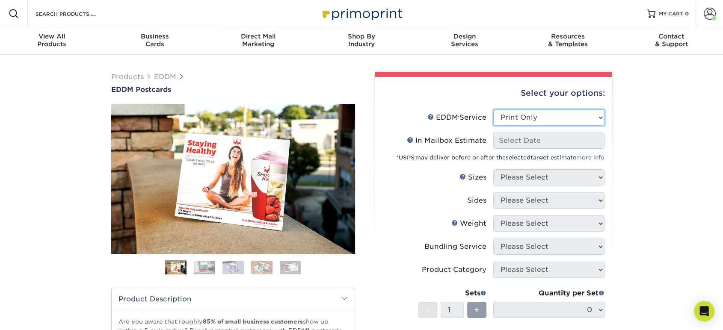
select select "-1"
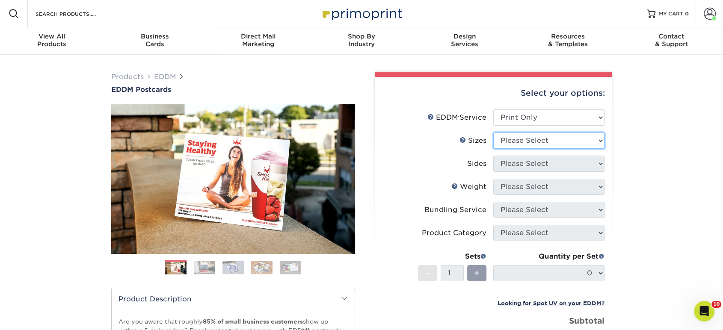
click at [517, 139] on select "Please Select 4.5" x 12" 6" x 12" 6.5" x 8" 6.5" x 9" 6.5" x 12" 7" x 8.5" 8" x…" at bounding box center [549, 141] width 111 height 16
select select "6.50x9.00"
click at [494, 133] on select "Please Select 4.5" x 12" 6" x 12" 6.5" x 8" 6.5" x 9" 6.5" x 12" 7" x 8.5" 8" x…" at bounding box center [549, 141] width 111 height 16
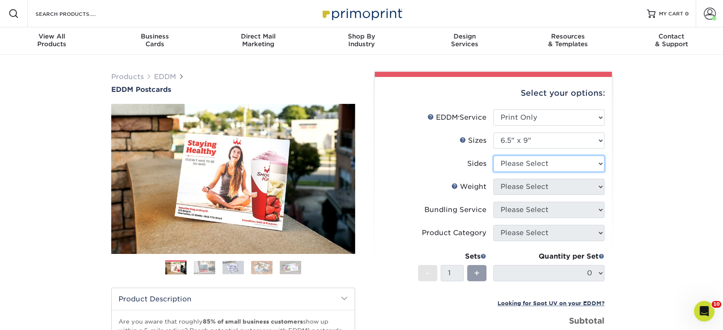
click at [535, 160] on select "Please Select Print Both Sides Print Front Only" at bounding box center [549, 164] width 111 height 16
select select "13abbda7-1d64-4f25-8bb2-c179b224825d"
click at [494, 156] on select "Please Select Print Both Sides Print Front Only" at bounding box center [549, 164] width 111 height 16
click at [527, 186] on select "Please Select 16PT 14PT" at bounding box center [549, 187] width 111 height 16
select select "16PT"
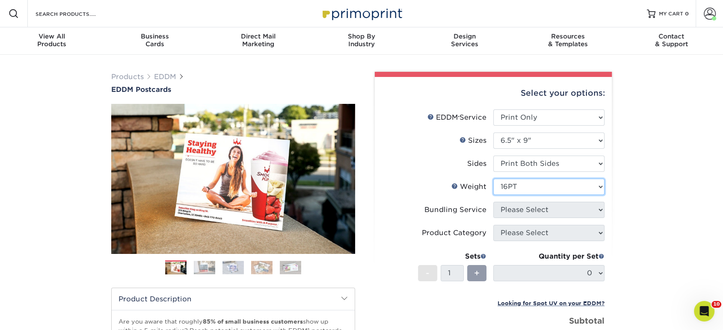
click at [494, 179] on select "Please Select 16PT 14PT" at bounding box center [549, 187] width 111 height 16
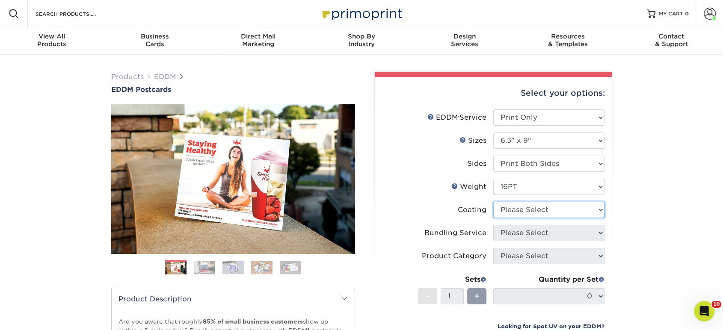
click at [522, 210] on select at bounding box center [549, 210] width 111 height 16
select select "ae367451-b2b8-45df-a344-0f05b6a12993"
click at [494, 202] on select at bounding box center [549, 210] width 111 height 16
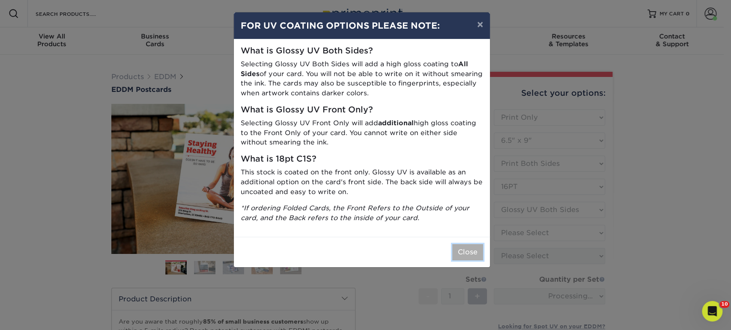
click at [459, 249] on button "Close" at bounding box center [467, 252] width 31 height 16
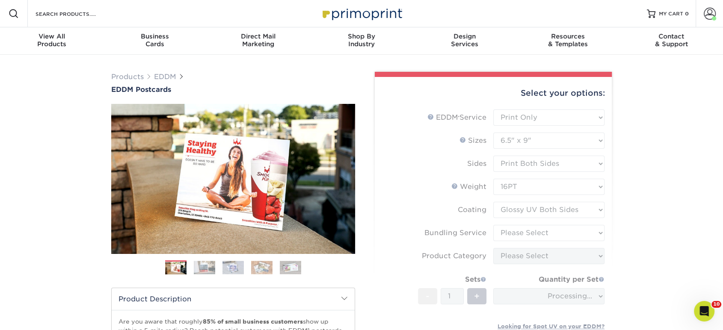
scroll to position [143, 0]
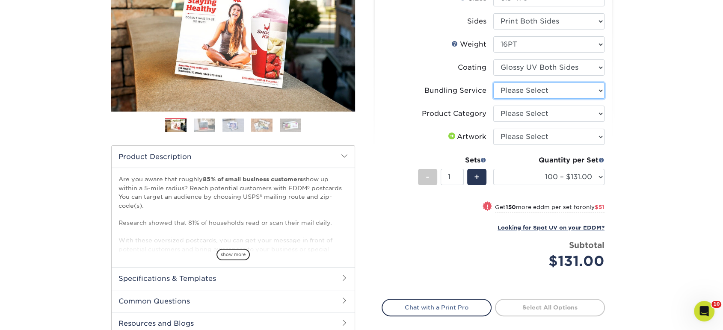
click at [536, 92] on select "Please Select No Bundling Services Yes, Bundles of 50 (+2 Days) Yes, Bundles of…" at bounding box center [549, 91] width 111 height 16
select select "58689abb-25c0-461c-a4c3-a80b627d6649"
click at [494, 83] on select "Please Select No Bundling Services Yes, Bundles of 50 (+2 Days) Yes, Bundles of…" at bounding box center [549, 91] width 111 height 16
click at [532, 112] on select "Please Select Postcards" at bounding box center [549, 114] width 111 height 16
select select "9b7272e0-d6c8-4c3c-8e97-d3a1bcdab858"
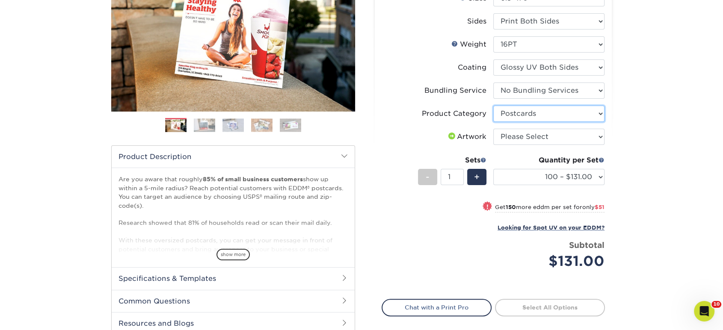
click at [494, 106] on select "Please Select Postcards" at bounding box center [549, 114] width 111 height 16
click at [529, 136] on select "Please Select I will upload files I need a design - $150" at bounding box center [549, 137] width 111 height 16
select select "upload"
click at [494, 129] on select "Please Select I will upload files I need a design - $150" at bounding box center [549, 137] width 111 height 16
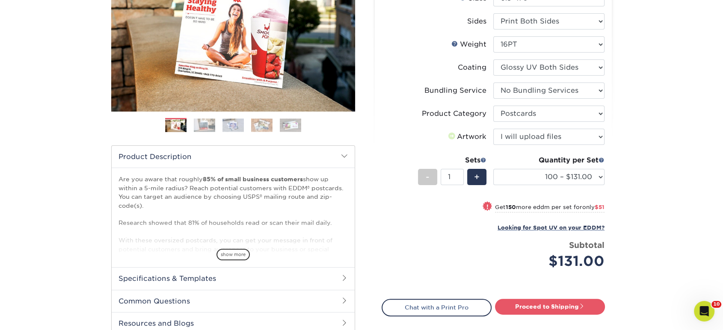
click at [530, 167] on div "Quantity per Set 100 – $131.00 250 – $182.00 500 – $203.00 1000 – $227.00 2500 …" at bounding box center [549, 175] width 111 height 40
drag, startPoint x: 530, startPoint y: 173, endPoint x: 528, endPoint y: 178, distance: 5.8
click at [530, 174] on select "100 – $131.00 250 – $182.00 500 – $203.00 1000 – $227.00 2500 – $379.00 5000 – …" at bounding box center [549, 177] width 111 height 16
select select "500 – $203.00"
click at [494, 169] on select "100 – $131.00 250 – $182.00 500 – $203.00 1000 – $227.00 2500 – $379.00 5000 – …" at bounding box center [549, 177] width 111 height 16
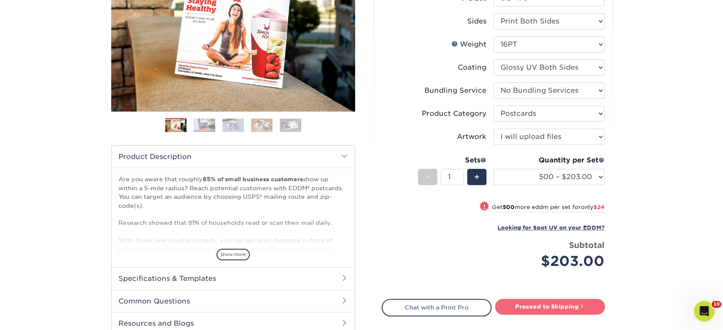
click at [527, 304] on link "Proceed to Shipping" at bounding box center [550, 306] width 110 height 15
type input "Set 1"
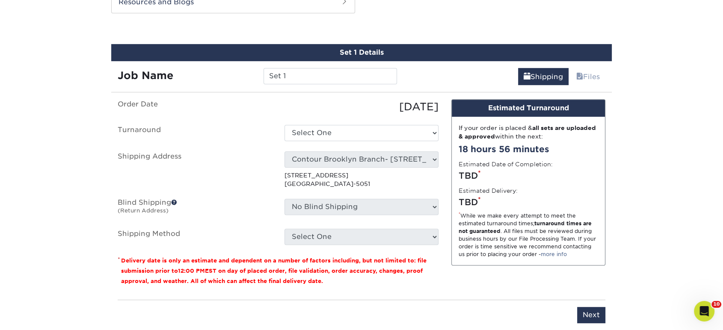
scroll to position [469, 0]
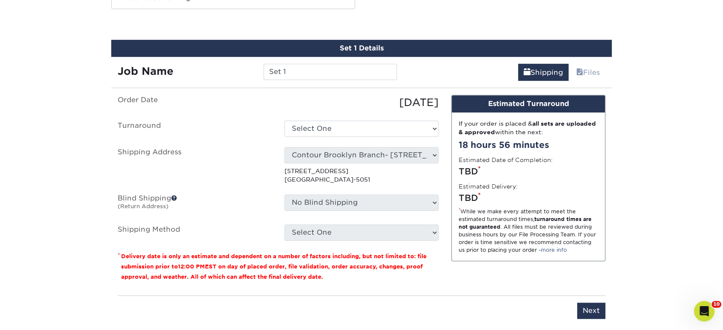
click at [356, 103] on div "[DATE]" at bounding box center [361, 102] width 167 height 15
click at [351, 128] on select "Select One 2-4 Business Days 2 Day Next Business Day" at bounding box center [362, 129] width 154 height 16
select select "85e402c1-f951-4e08-96d1-f1db94a1be34"
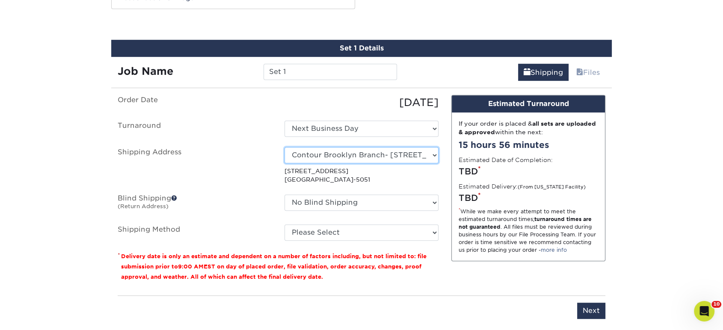
click at [351, 155] on select "Select One Realty Connect [GEOGRAPHIC_DATA]" at bounding box center [362, 155] width 154 height 16
select select "63587"
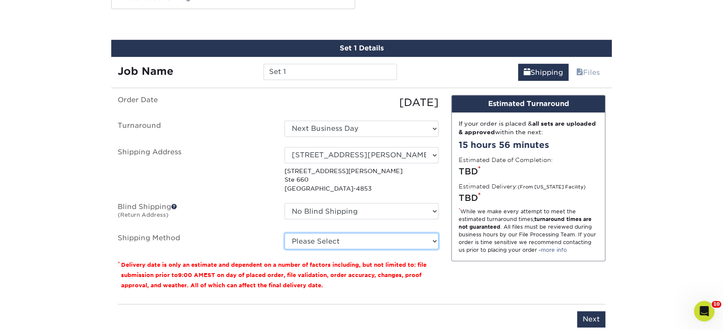
click at [341, 242] on select "Please Select Ground Shipping (+$17.63) 3 Day Shipping Service (+$21.73) 2 Day …" at bounding box center [362, 241] width 154 height 16
select select "03"
click at [285, 233] on select "Please Select Ground Shipping (+$17.63) 3 Day Shipping Service (+$21.73) 2 Day …" at bounding box center [362, 241] width 154 height 16
